Goal: Transaction & Acquisition: Purchase product/service

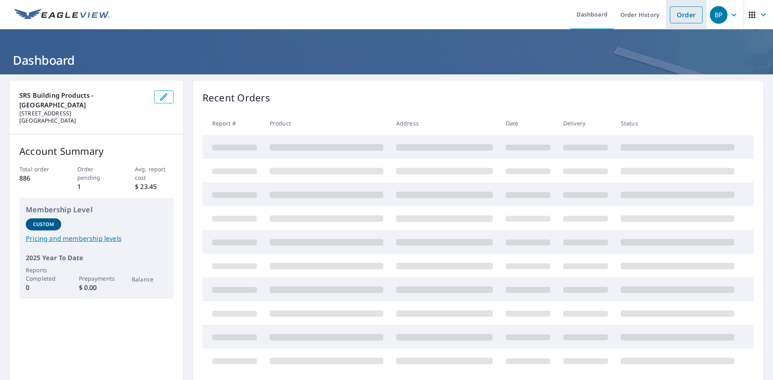
click at [673, 16] on link "Order" at bounding box center [686, 14] width 33 height 17
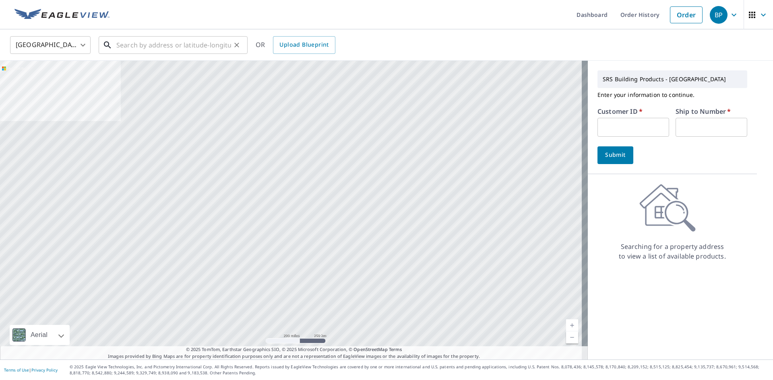
click at [158, 47] on input "text" at bounding box center [173, 45] width 115 height 23
paste input "[STREET_ADDRESS]"
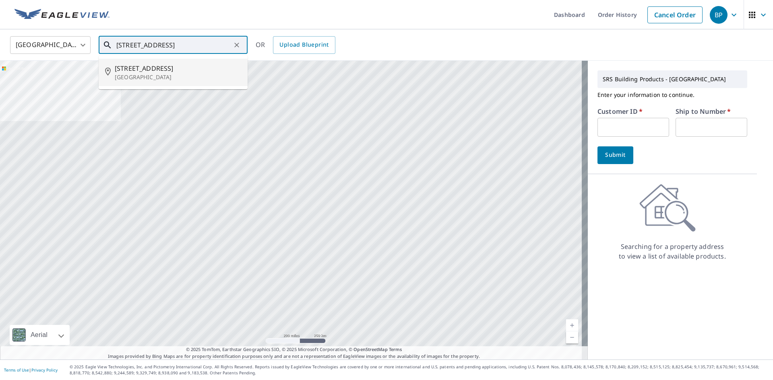
click at [149, 66] on span "[STREET_ADDRESS]" at bounding box center [178, 69] width 126 height 10
type input "[STREET_ADDRESS]"
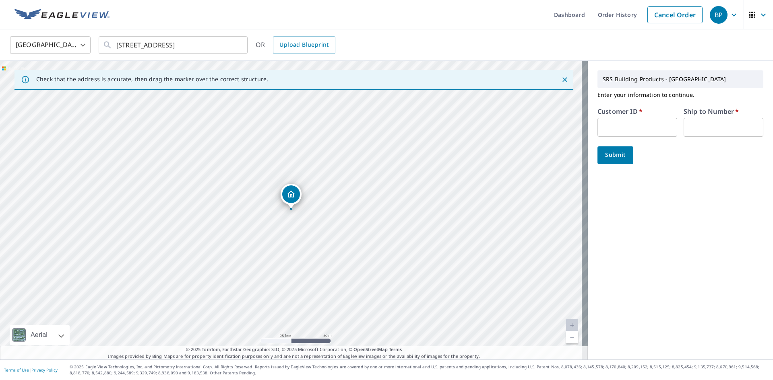
click at [642, 122] on input "text" at bounding box center [637, 127] width 80 height 19
type input "MIC306"
click at [713, 125] on input "text" at bounding box center [723, 127] width 80 height 19
type input "1"
click at [617, 157] on span "Submit" at bounding box center [615, 155] width 23 height 10
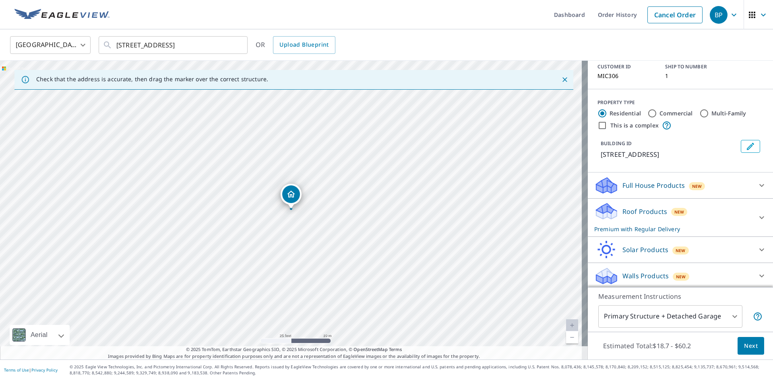
scroll to position [56, 0]
click at [759, 216] on icon at bounding box center [761, 215] width 5 height 3
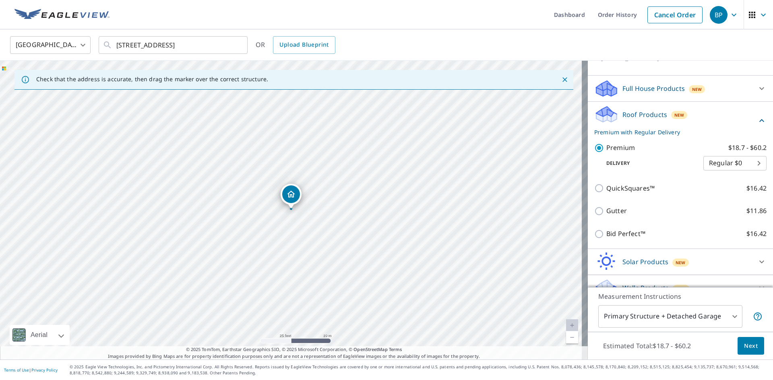
scroll to position [165, 0]
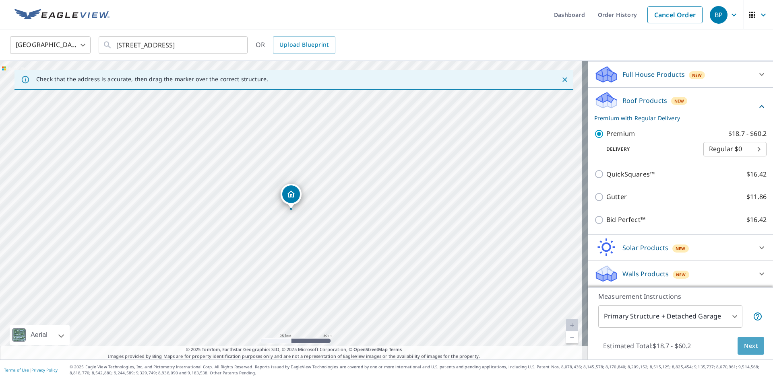
click at [746, 344] on span "Next" at bounding box center [751, 346] width 14 height 10
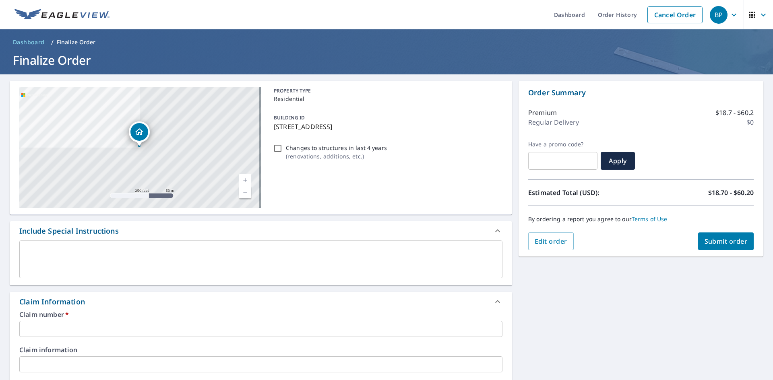
click at [95, 328] on input "text" at bounding box center [260, 329] width 483 height 16
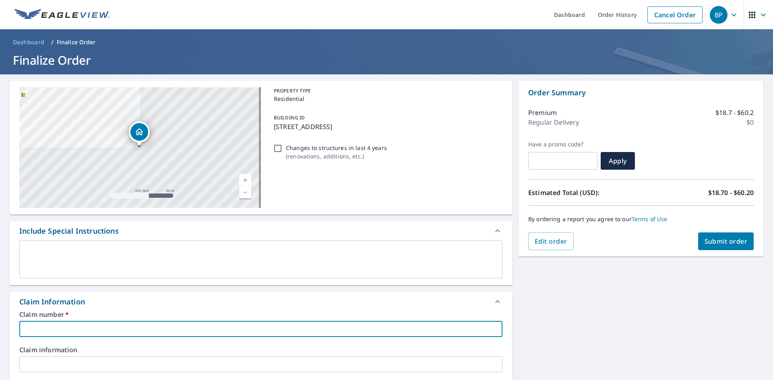
type input "1"
checkbox input "true"
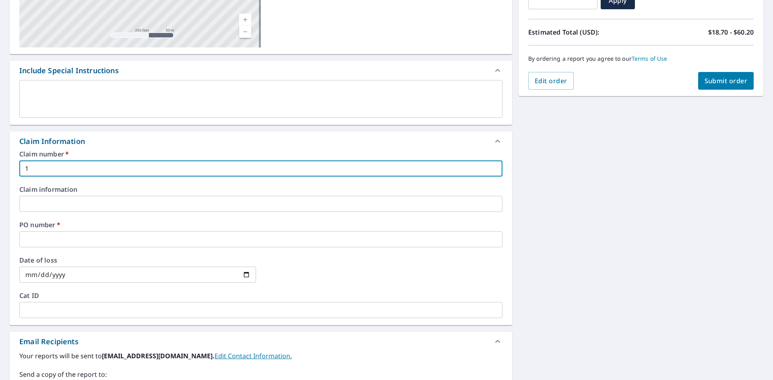
scroll to position [161, 0]
click at [100, 241] on input "text" at bounding box center [260, 239] width 483 height 16
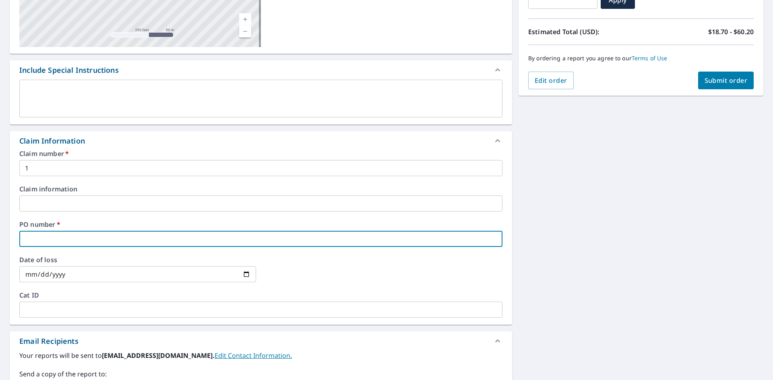
type input "1"
checkbox input "true"
type input "13"
checkbox input "true"
type input "130"
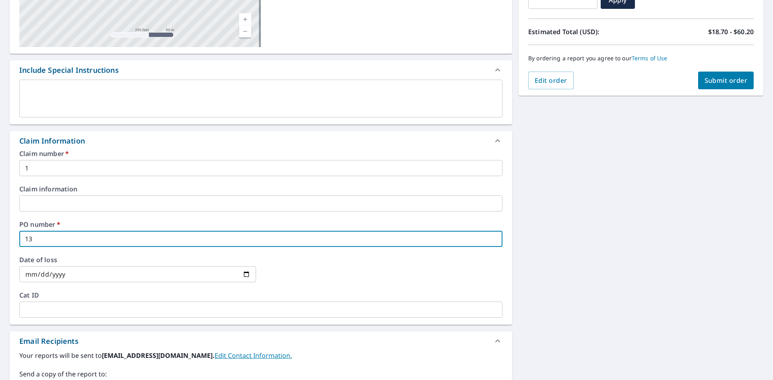
checkbox input "true"
type input "1302"
checkbox input "true"
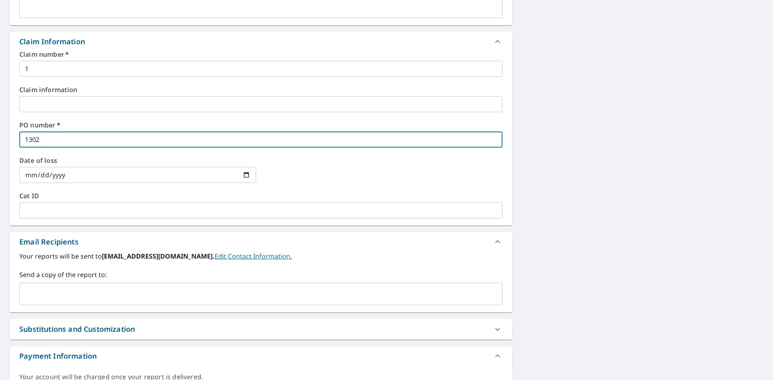
scroll to position [282, 0]
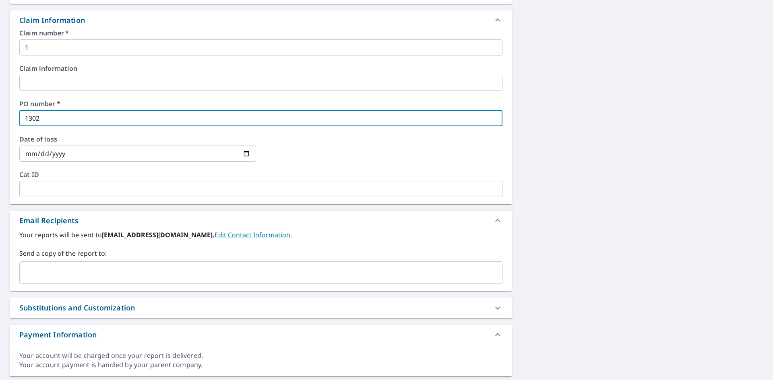
type input "1302"
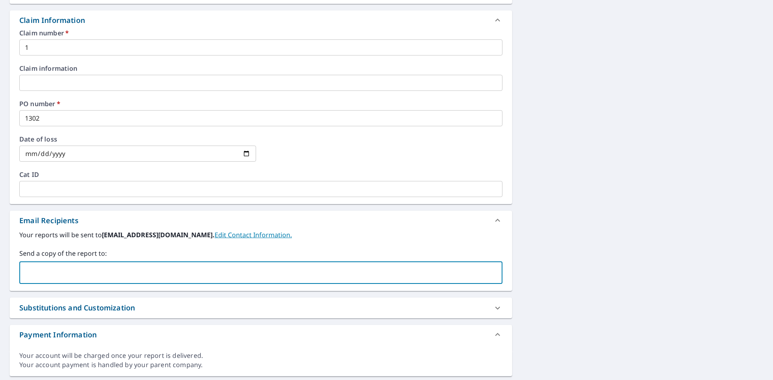
click at [88, 274] on input "text" at bounding box center [255, 272] width 464 height 15
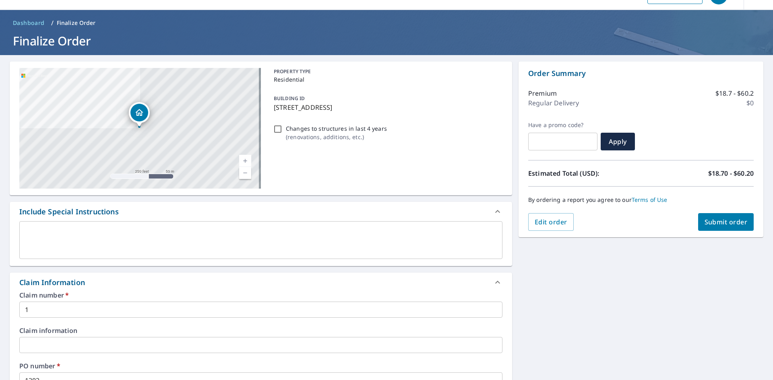
scroll to position [0, 0]
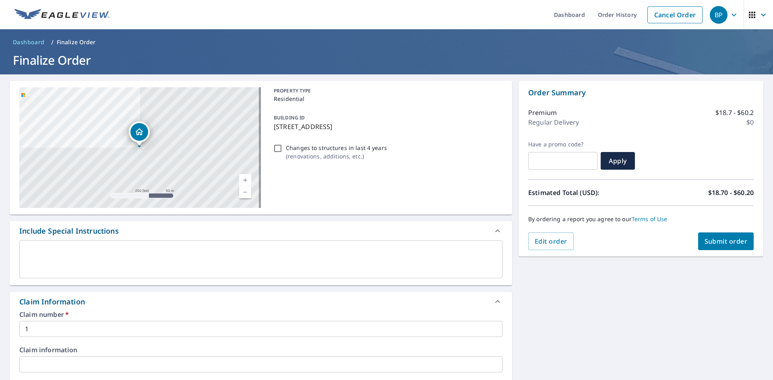
type input "[PERSON_NAME][EMAIL_ADDRESS][PERSON_NAME][DOMAIN_NAME]"
click at [716, 240] on span "Submit order" at bounding box center [725, 241] width 43 height 9
checkbox input "true"
